Goal: Find specific page/section: Find specific page/section

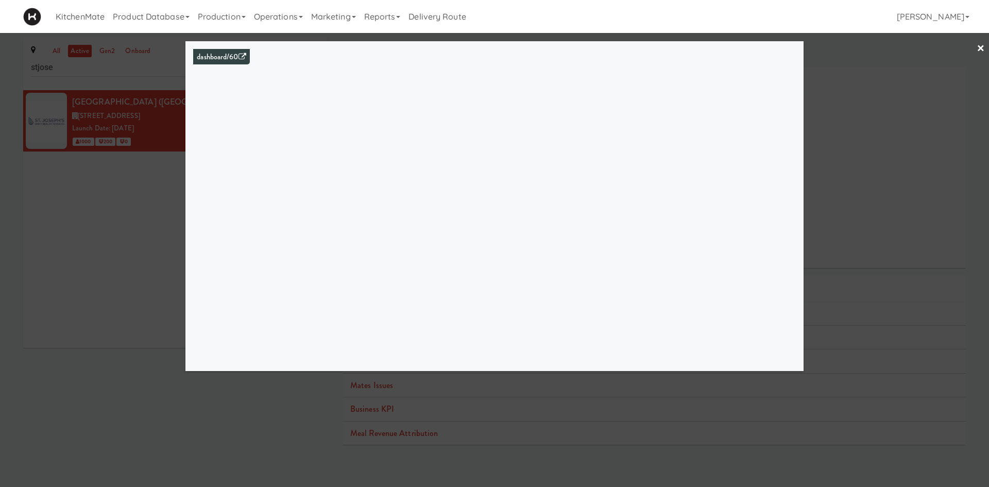
click at [977, 49] on link "×" at bounding box center [980, 49] width 8 height 32
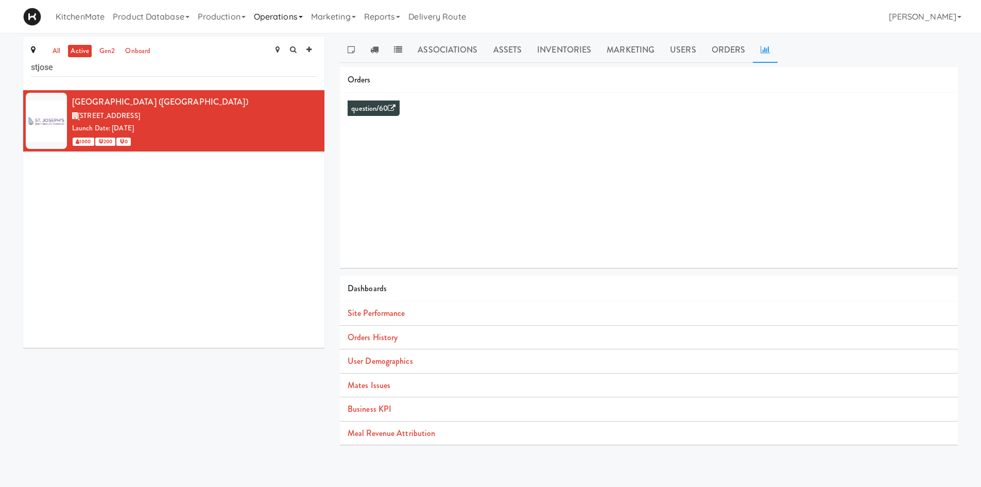
click at [275, 21] on link "Operations" at bounding box center [278, 16] width 57 height 33
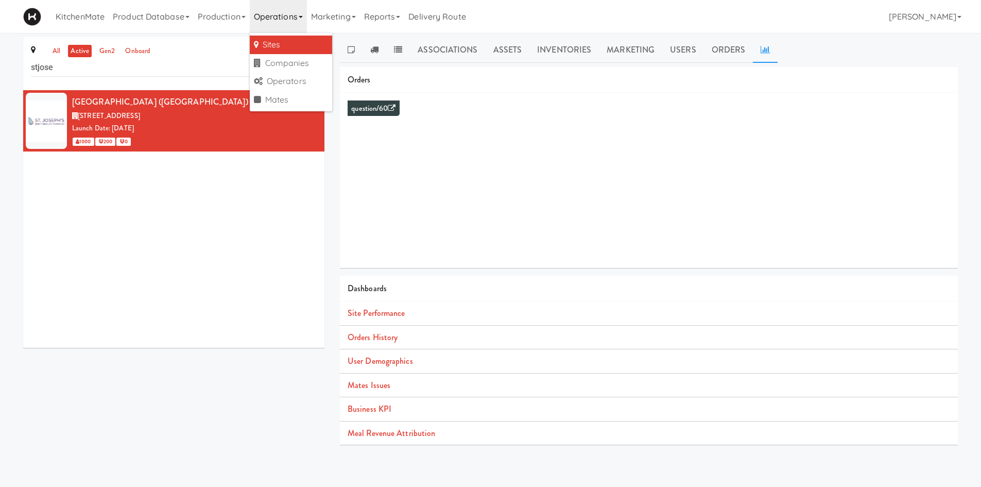
click at [283, 50] on link "Sites" at bounding box center [291, 45] width 82 height 19
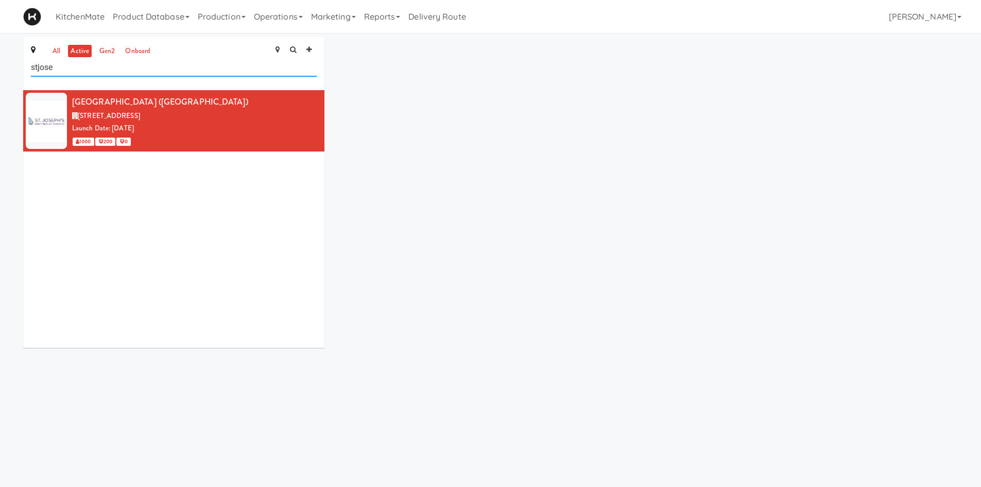
click at [183, 74] on input "stjose" at bounding box center [174, 67] width 286 height 19
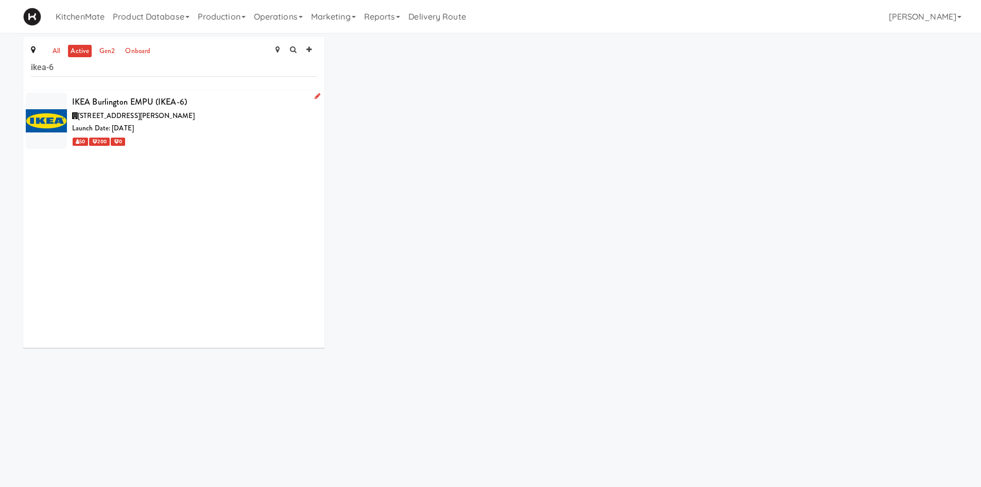
click at [180, 110] on div "[STREET_ADDRESS][PERSON_NAME]" at bounding box center [194, 116] width 245 height 13
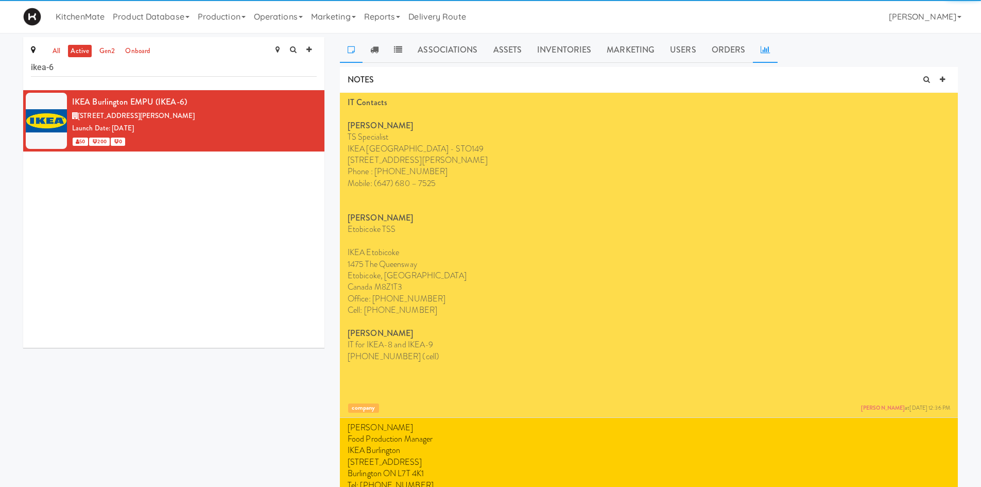
click at [756, 49] on link at bounding box center [765, 50] width 25 height 26
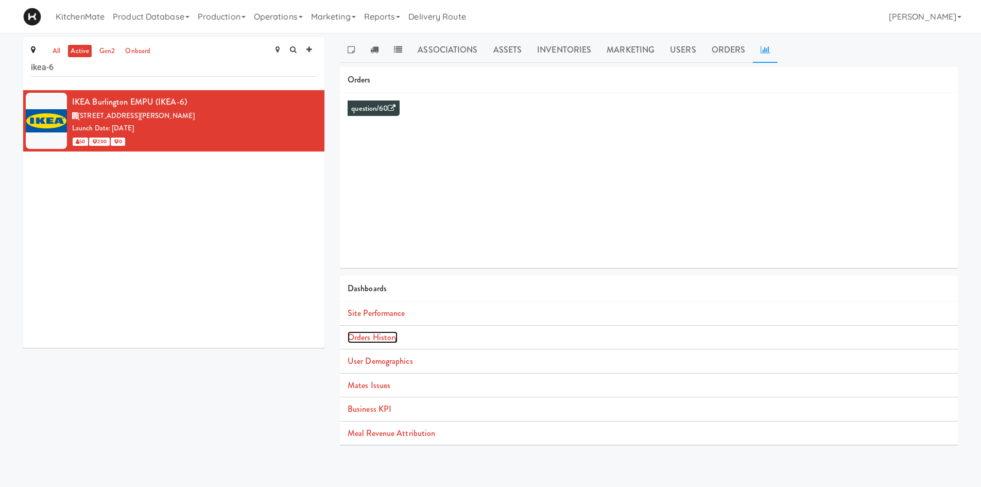
click at [384, 335] on link "Orders History" at bounding box center [373, 337] width 50 height 12
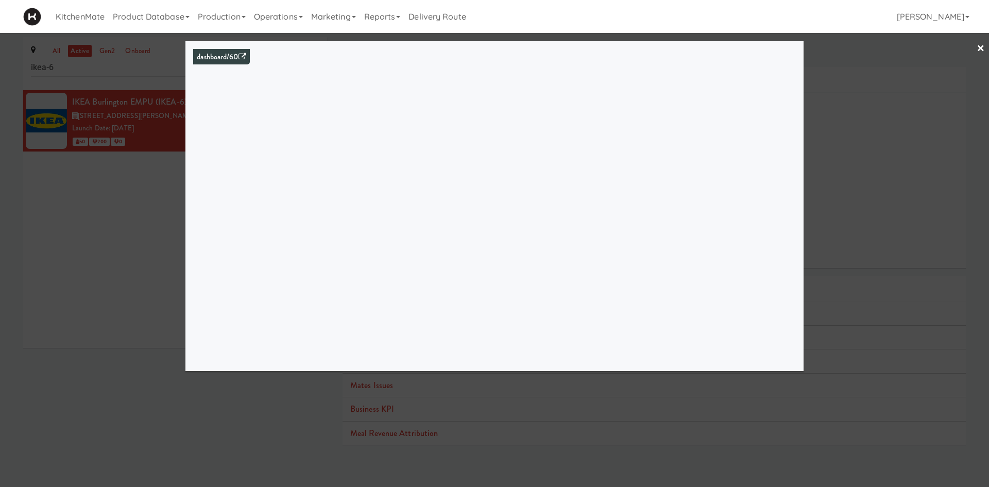
click at [139, 235] on div at bounding box center [494, 243] width 989 height 487
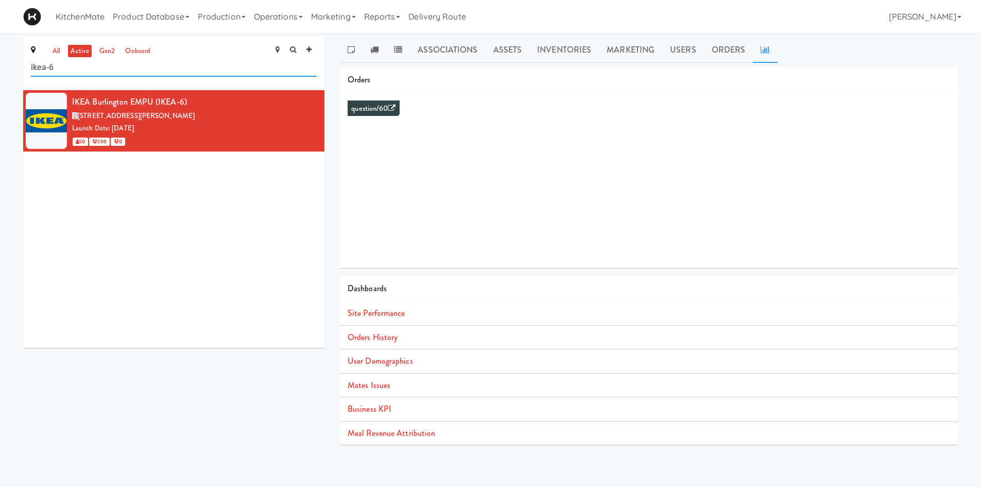
click at [119, 72] on input "ikea-6" at bounding box center [174, 67] width 286 height 19
click at [119, 72] on input "2" at bounding box center [174, 67] width 286 height 19
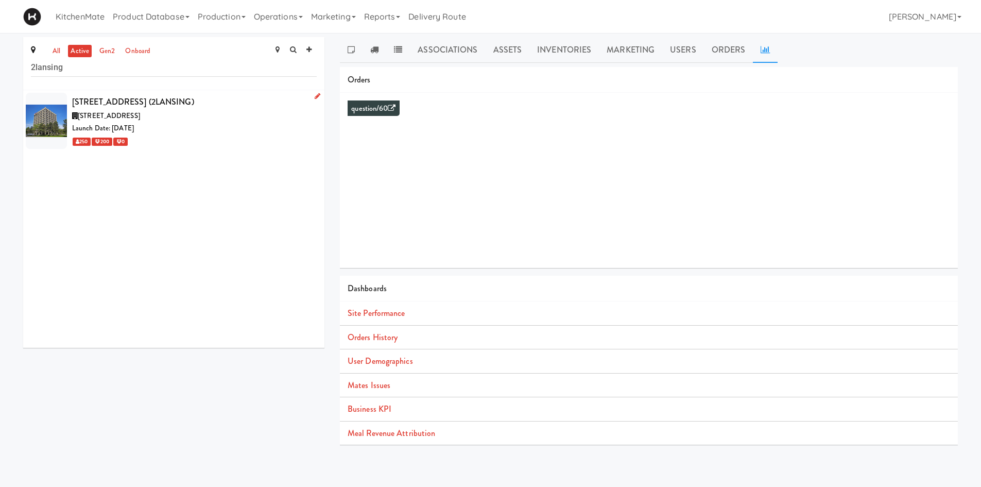
click at [171, 106] on div "[STREET_ADDRESS] (2LANSING)" at bounding box center [194, 101] width 245 height 15
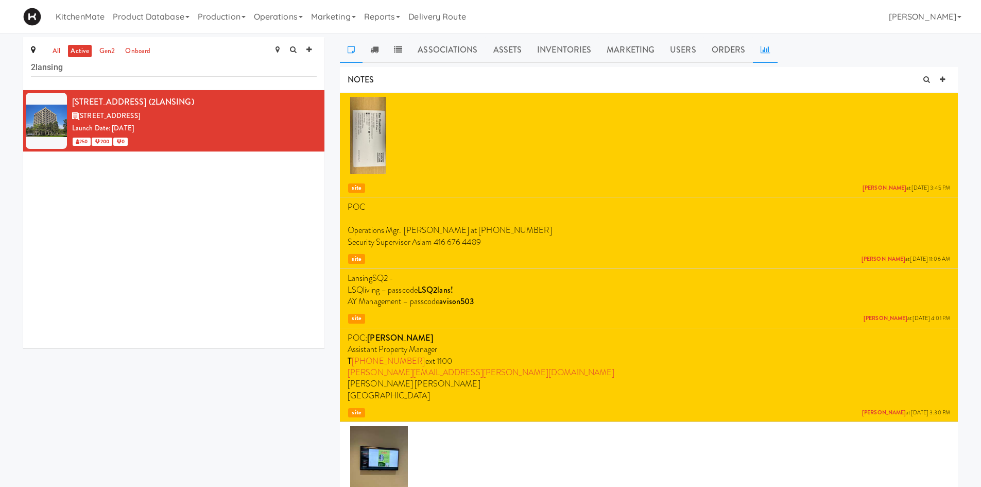
click at [761, 52] on icon at bounding box center [764, 49] width 9 height 8
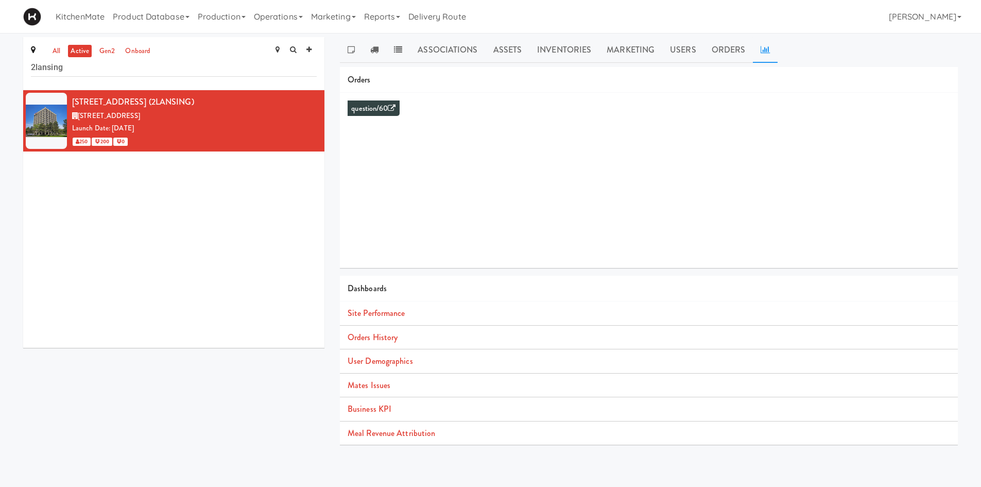
click at [378, 344] on li "Orders History" at bounding box center [649, 337] width 618 height 24
click at [381, 340] on link "Orders History" at bounding box center [373, 337] width 50 height 12
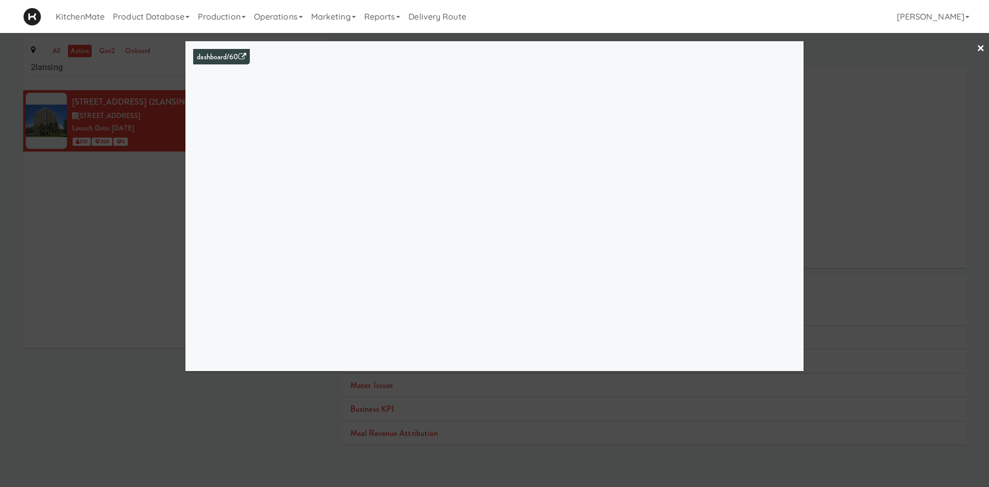
click at [162, 292] on div at bounding box center [494, 243] width 989 height 487
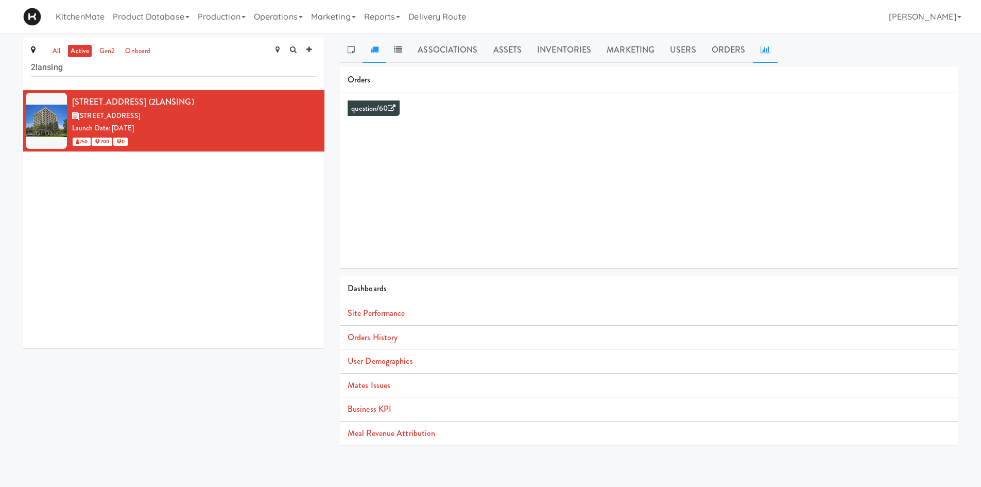
click at [383, 46] on link at bounding box center [374, 50] width 24 height 26
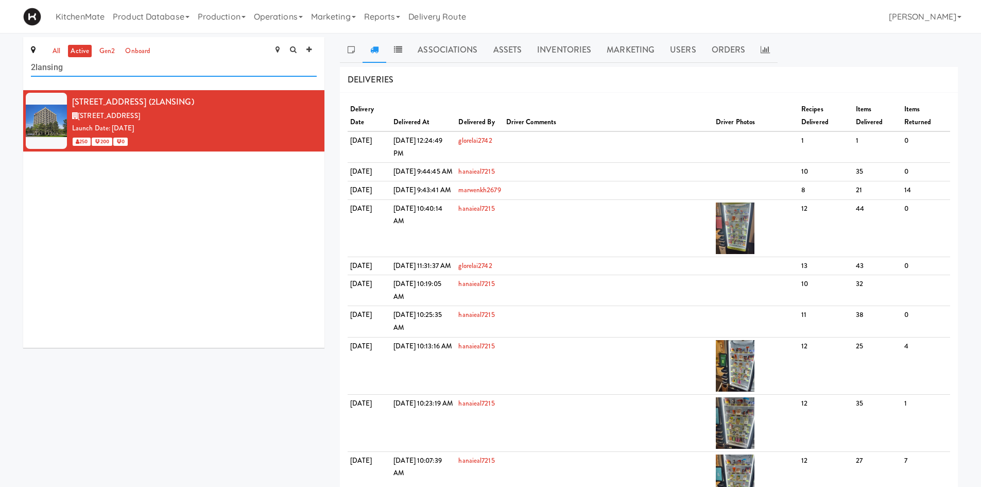
click at [93, 74] on input "2lansing" at bounding box center [174, 67] width 286 height 19
click at [93, 74] on input "s" at bounding box center [174, 67] width 286 height 19
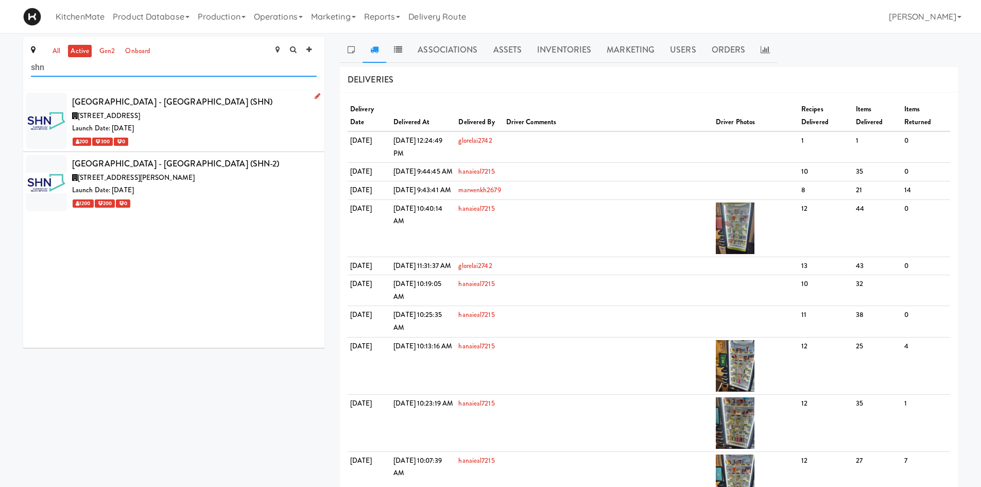
type input "shn"
click at [140, 114] on span "[STREET_ADDRESS]" at bounding box center [109, 116] width 62 height 10
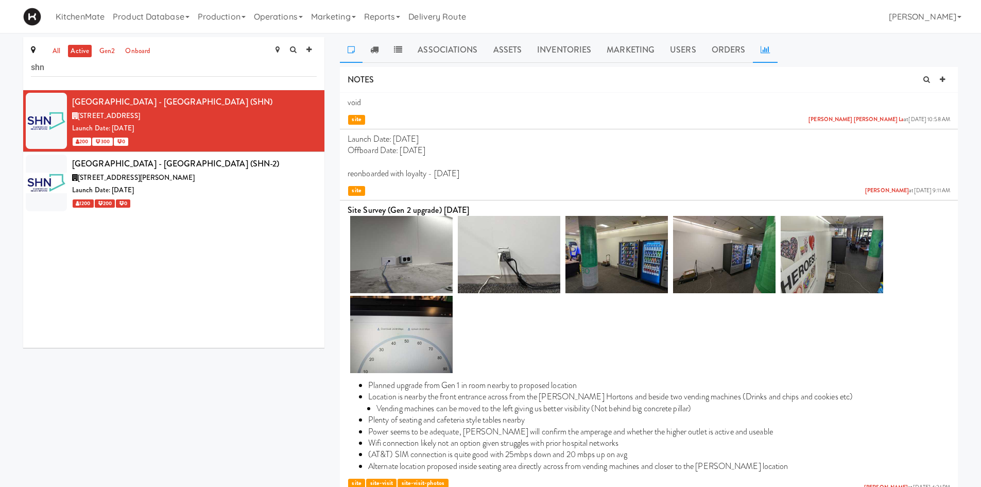
click at [763, 53] on icon at bounding box center [764, 49] width 9 height 8
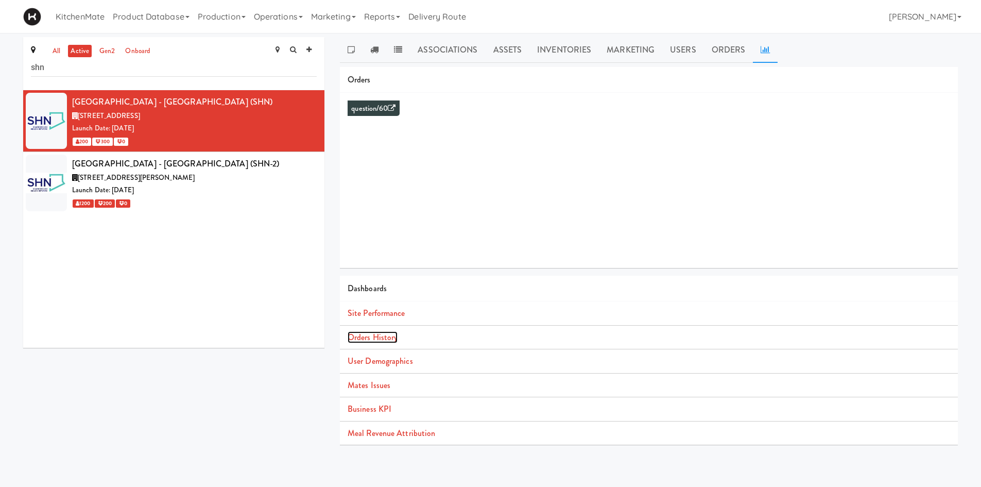
click at [390, 337] on link "Orders History" at bounding box center [373, 337] width 50 height 12
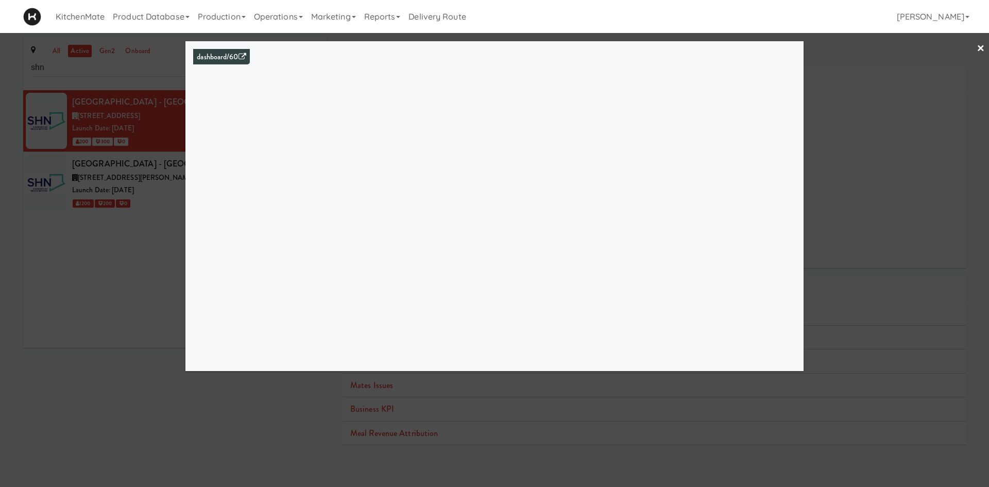
click at [983, 45] on link "×" at bounding box center [980, 49] width 8 height 32
